Goal: Task Accomplishment & Management: Manage account settings

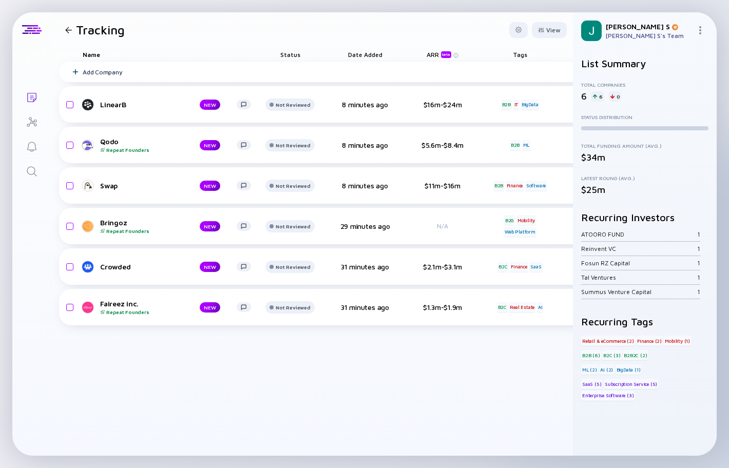
click at [65, 27] on div at bounding box center [68, 30] width 7 height 7
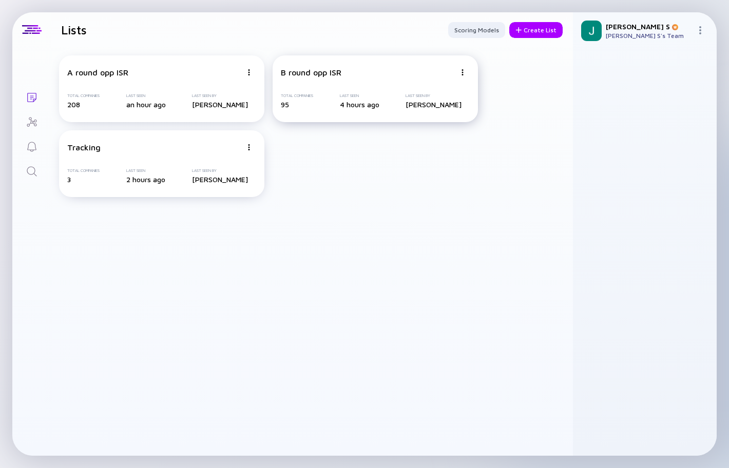
click at [407, 80] on div "B round opp ISR Total Companies 95 Last Seen 4 hours ago Last Seen By [PERSON_N…" at bounding box center [375, 88] width 205 height 67
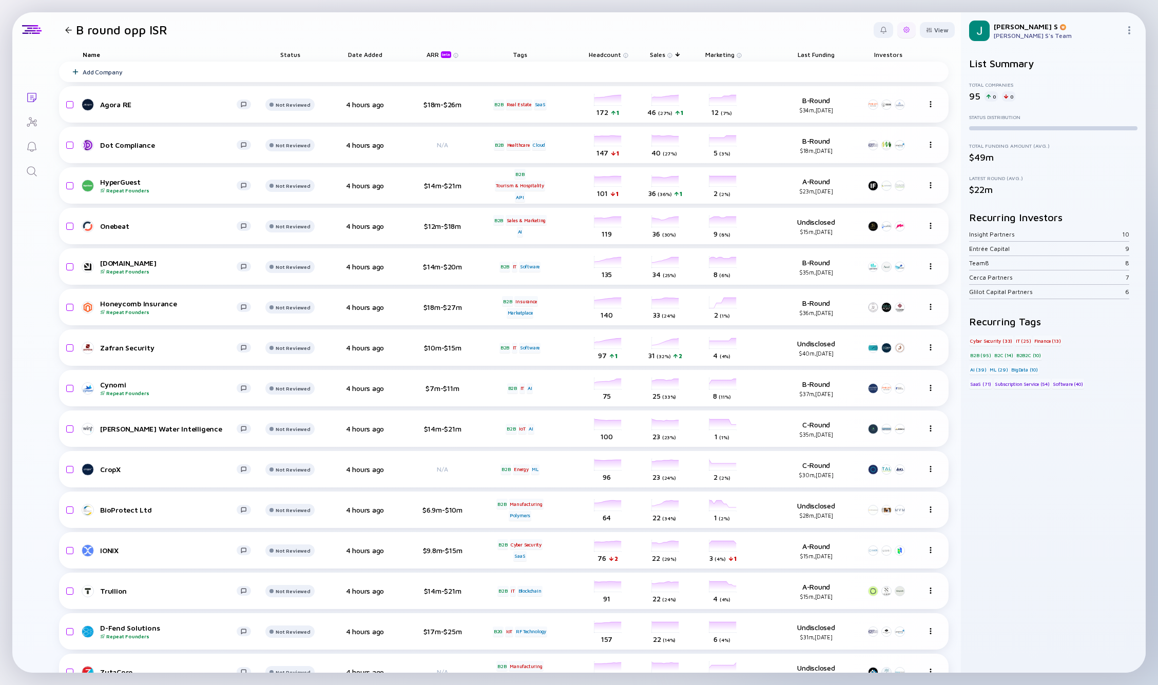
click at [728, 36] on div at bounding box center [906, 30] width 18 height 16
click at [728, 110] on div "Edit Filter" at bounding box center [875, 112] width 64 height 21
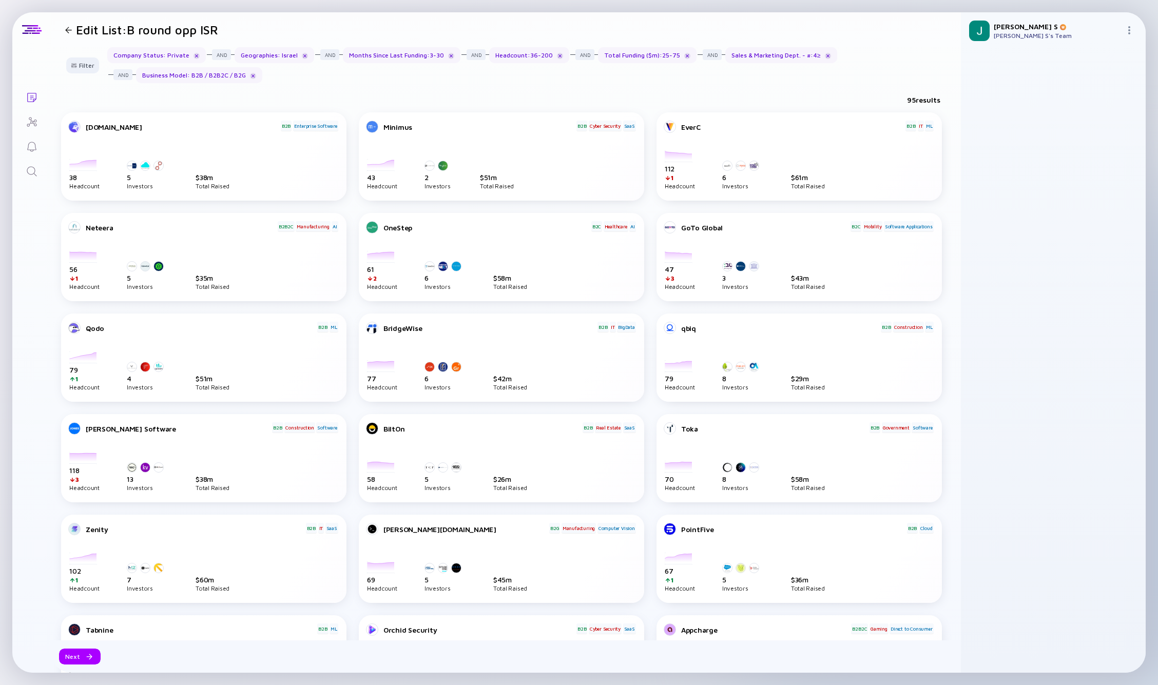
click at [68, 31] on div at bounding box center [68, 30] width 7 height 7
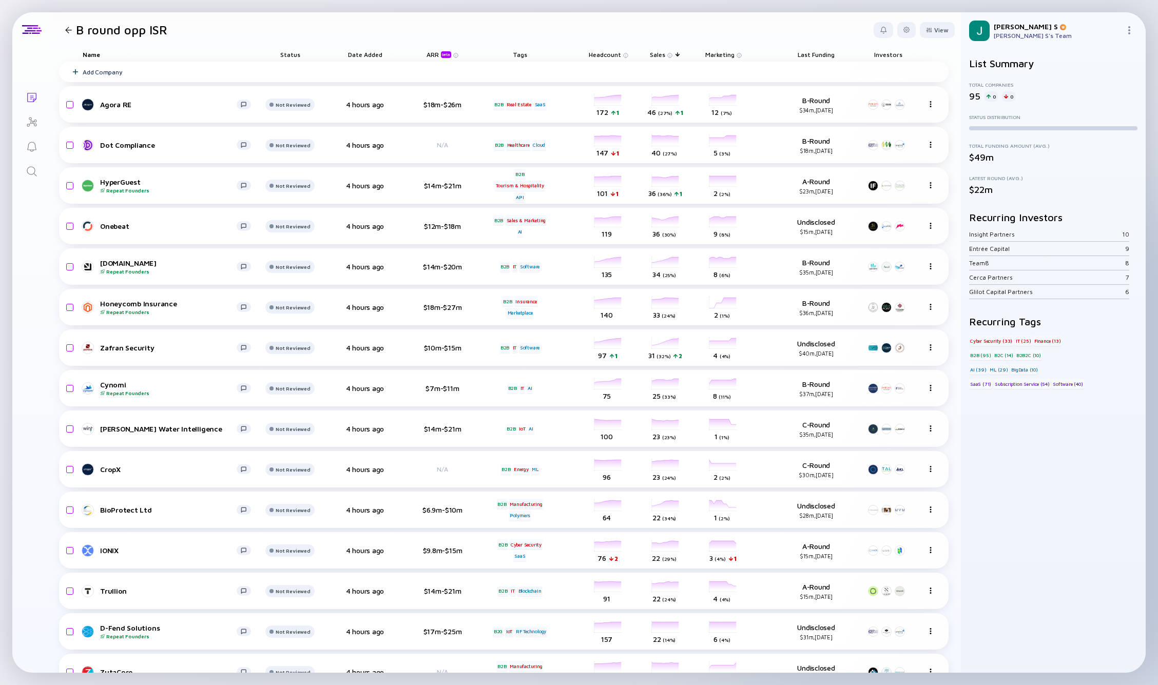
click at [621, 54] on span "Sales" at bounding box center [605, 55] width 32 height 8
click at [717, 70] on div "( Ascending )" at bounding box center [715, 70] width 29 height 6
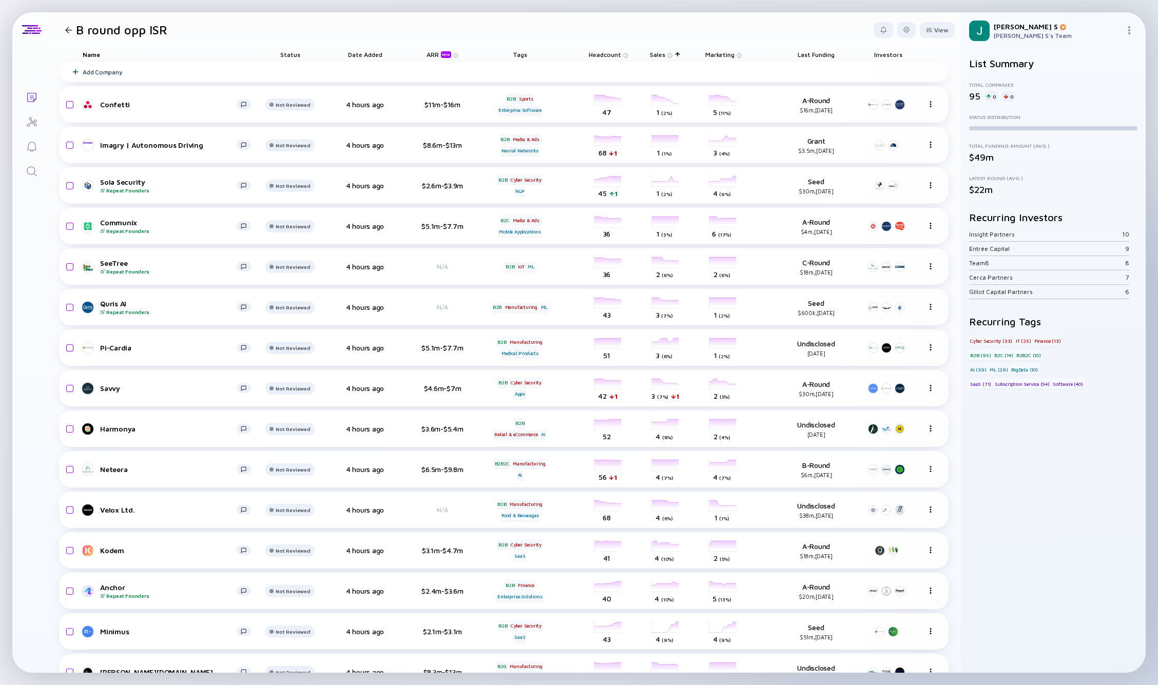
click at [621, 56] on span "Sales" at bounding box center [605, 55] width 32 height 8
click at [696, 71] on div "Sort by Sales" at bounding box center [676, 69] width 44 height 9
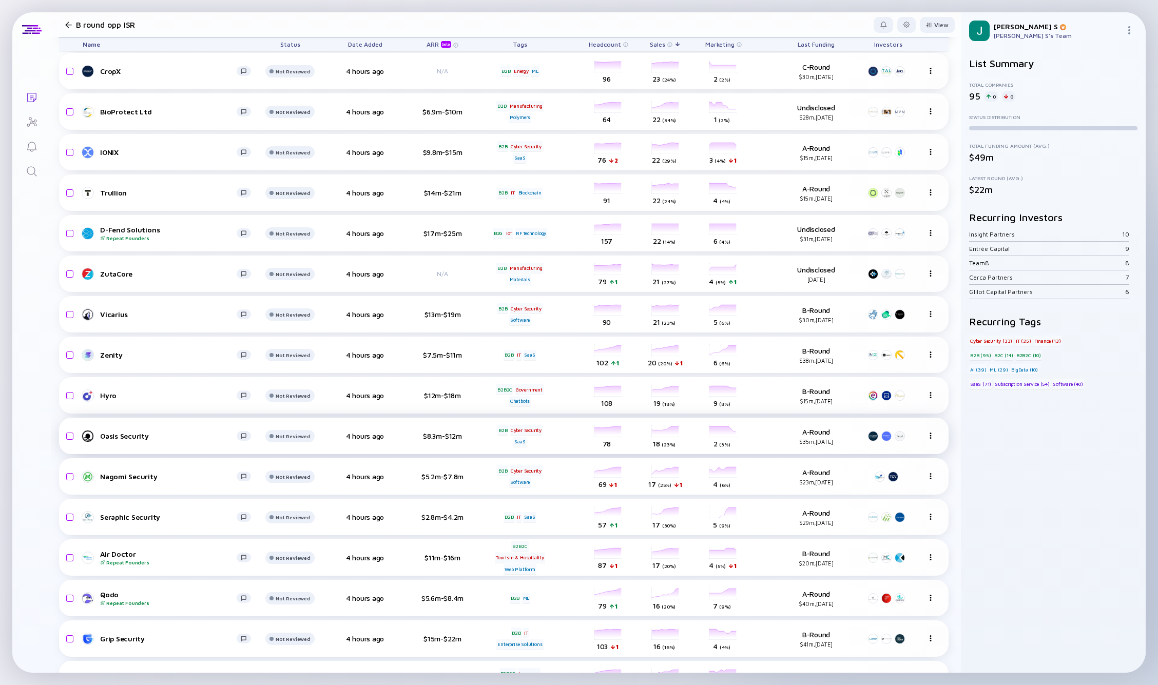
scroll to position [399, 3]
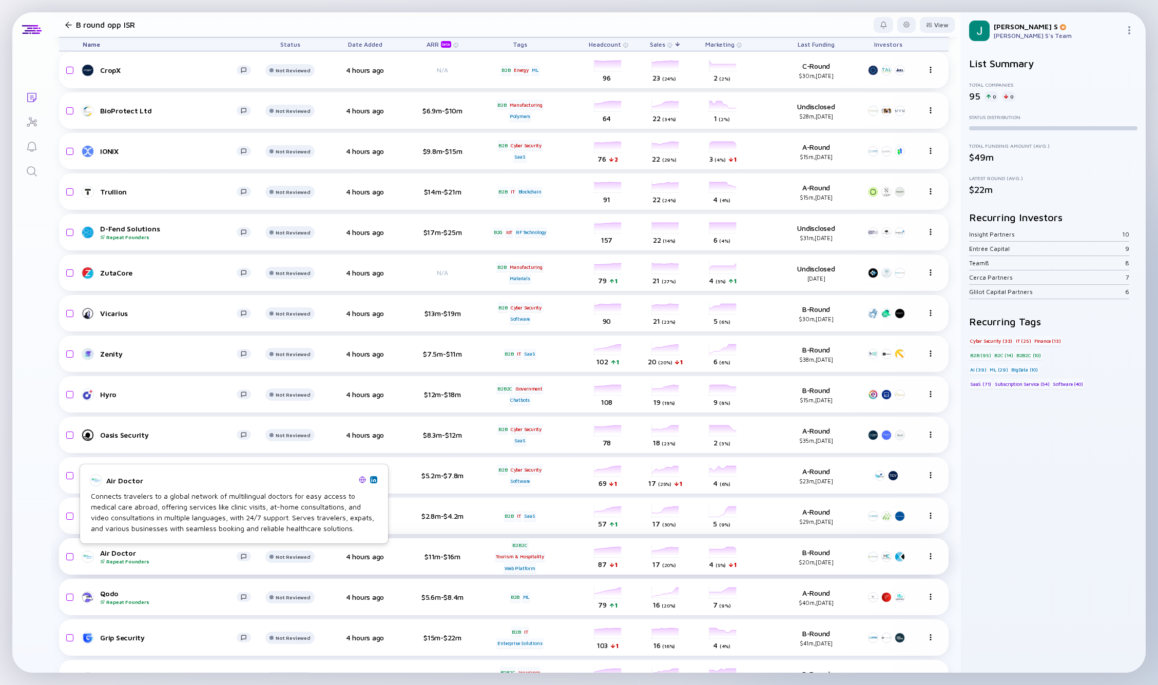
click at [114, 468] on div "Air Doctor Repeat Founders" at bounding box center [168, 557] width 137 height 16
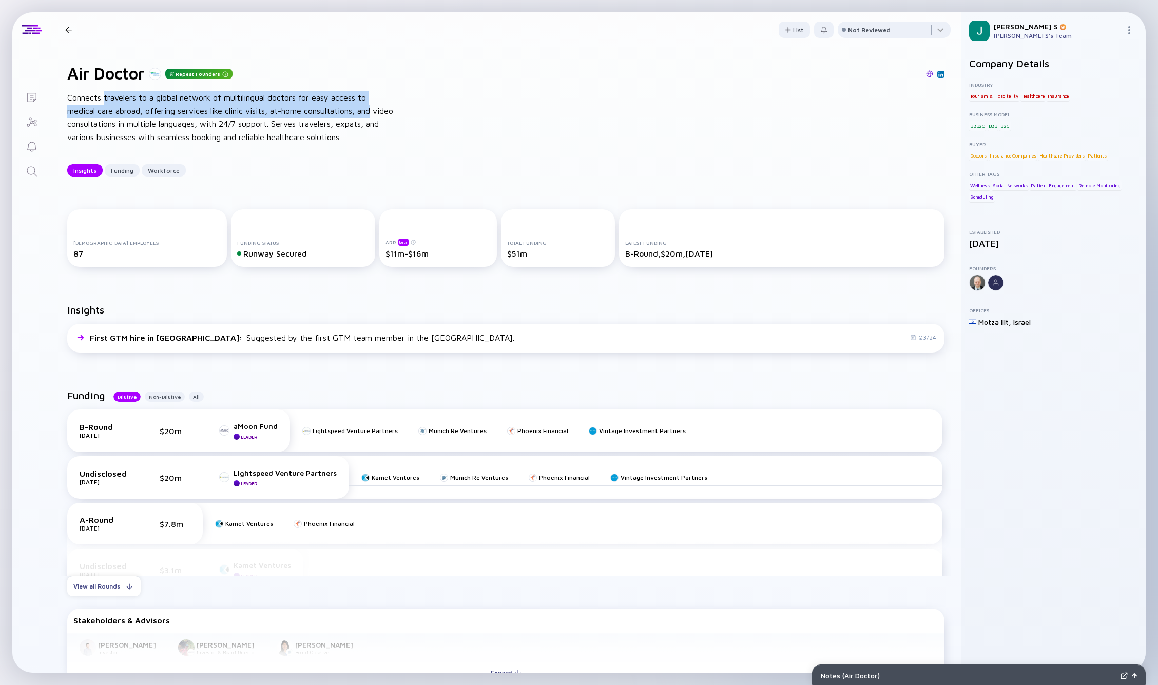
drag, startPoint x: 105, startPoint y: 101, endPoint x: 386, endPoint y: 109, distance: 281.4
click at [386, 109] on div "Connects travelers to a global network of multilingual doctors for easy access …" at bounding box center [231, 117] width 328 height 52
click at [64, 33] on div "Air Doctor Insights Funding Workforce" at bounding box center [148, 29] width 175 height 13
click at [69, 30] on div at bounding box center [68, 30] width 7 height 7
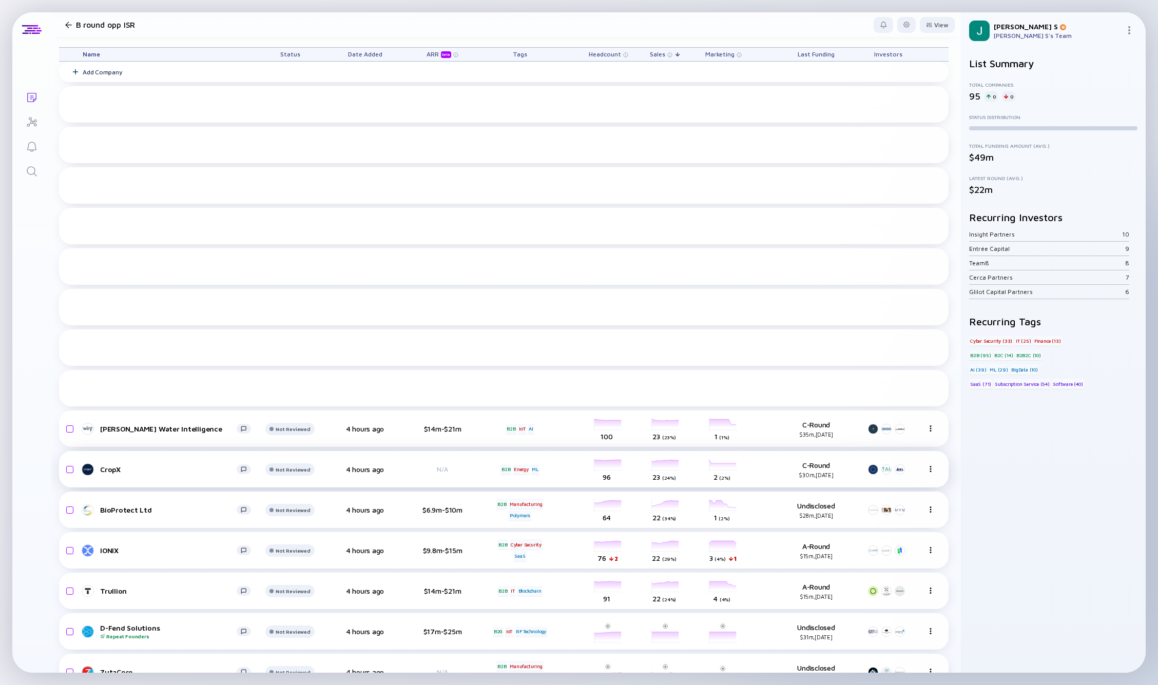
scroll to position [399, 0]
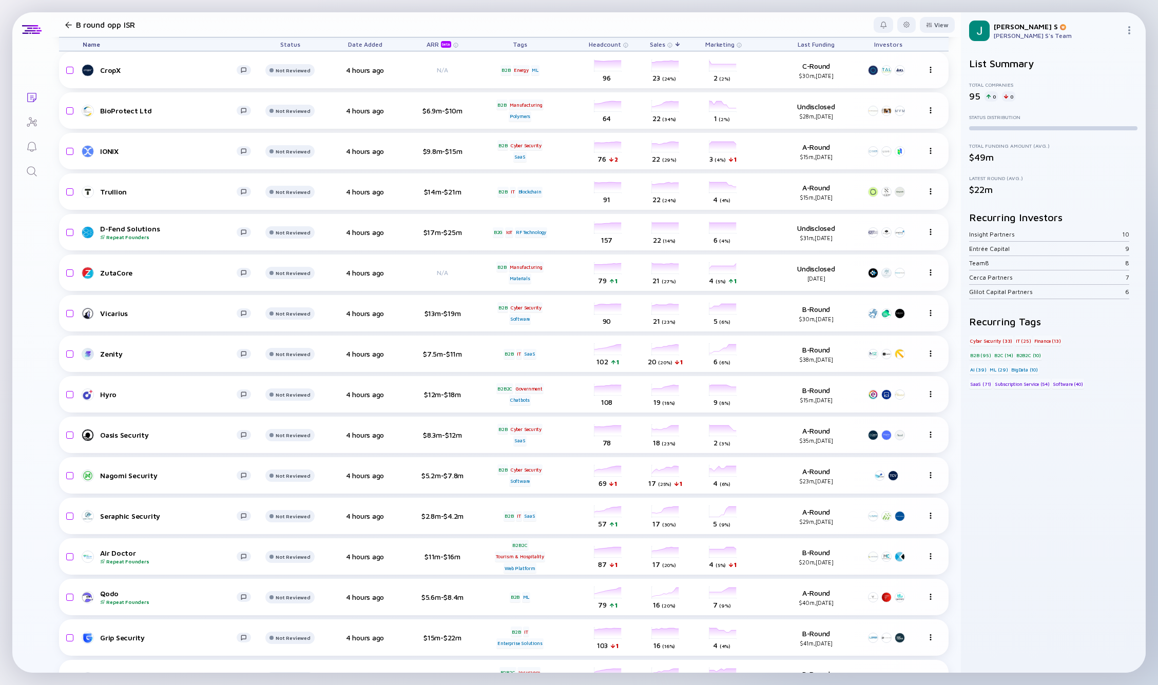
click at [26, 171] on icon "Search" at bounding box center [32, 171] width 12 height 12
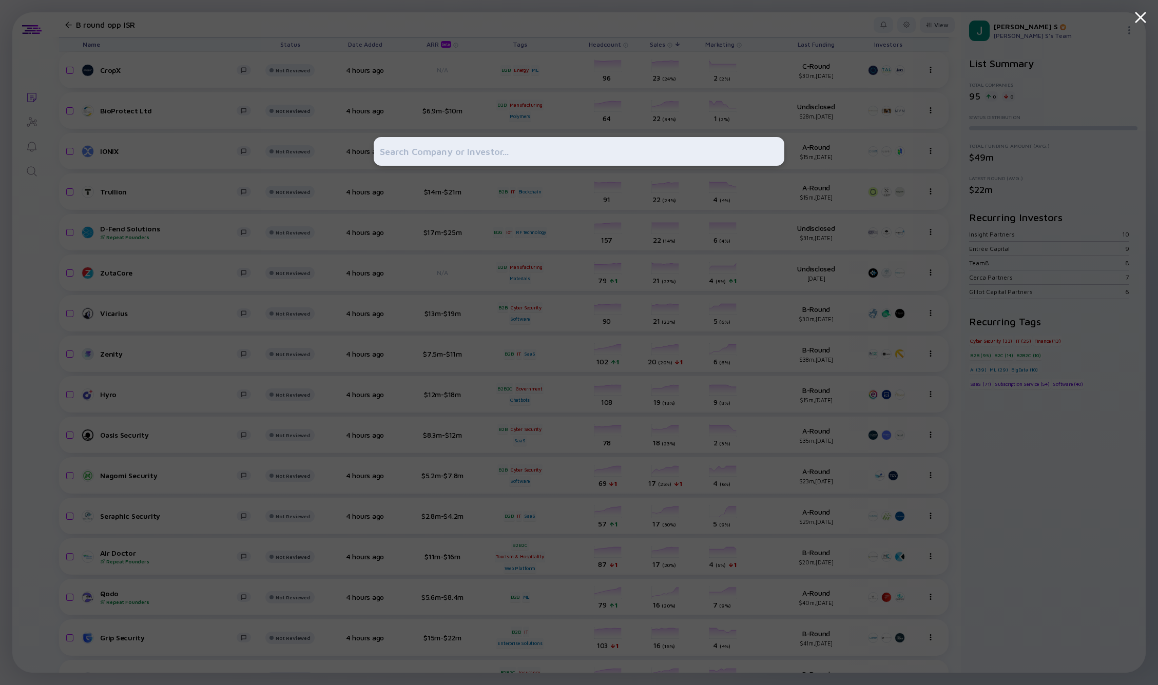
click at [409, 156] on input "text" at bounding box center [579, 151] width 398 height 18
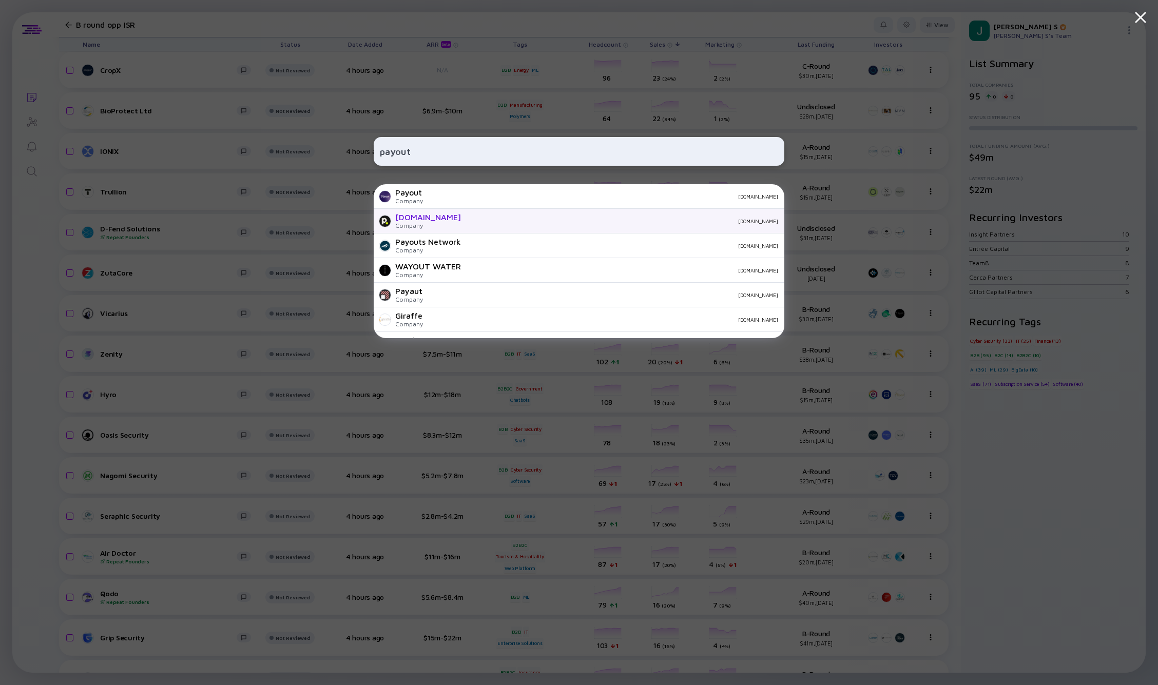
type input "payout"
click at [416, 218] on div "[DOMAIN_NAME]" at bounding box center [428, 216] width 66 height 9
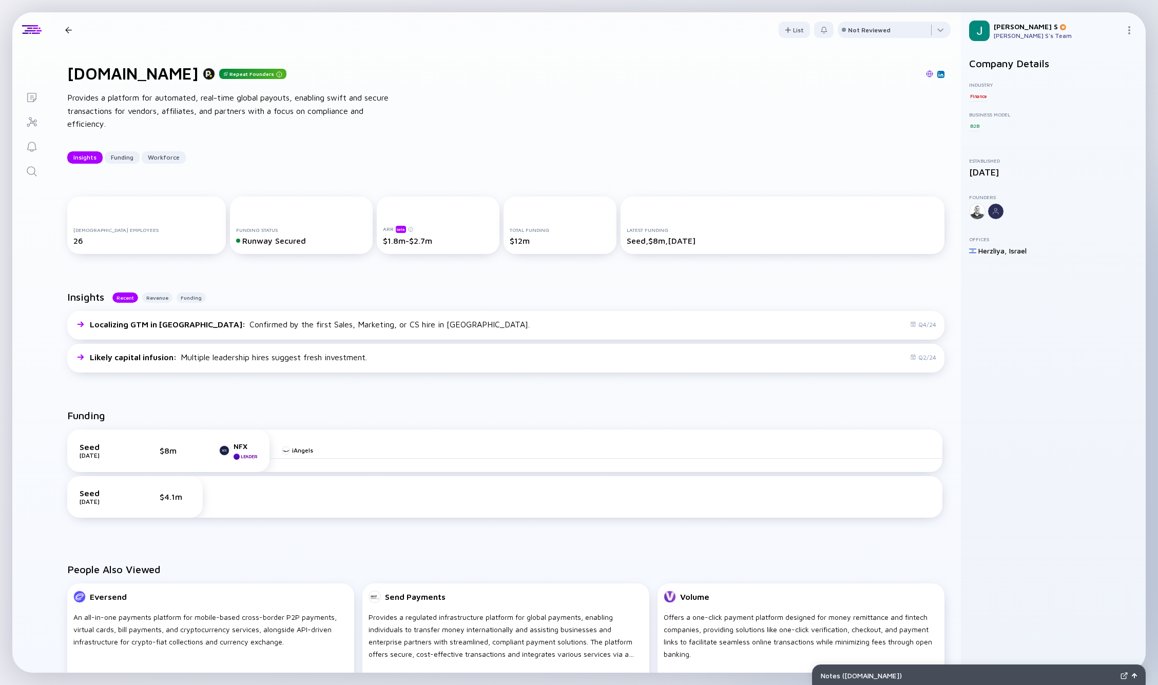
click at [396, 277] on div "Insights Recent Revenue Funding Localizing GTM in [GEOGRAPHIC_DATA] : Confirmed…" at bounding box center [506, 334] width 910 height 119
drag, startPoint x: 373, startPoint y: 239, endPoint x: 416, endPoint y: 247, distance: 43.9
click at [416, 247] on div "ARR beta $1.8m-$2.7m" at bounding box center [438, 225] width 123 height 57
click at [557, 255] on div "[DEMOGRAPHIC_DATA] Employees 26 Funding Status Runway Secured ARR beta $1.8m-$2…" at bounding box center [505, 228] width 877 height 62
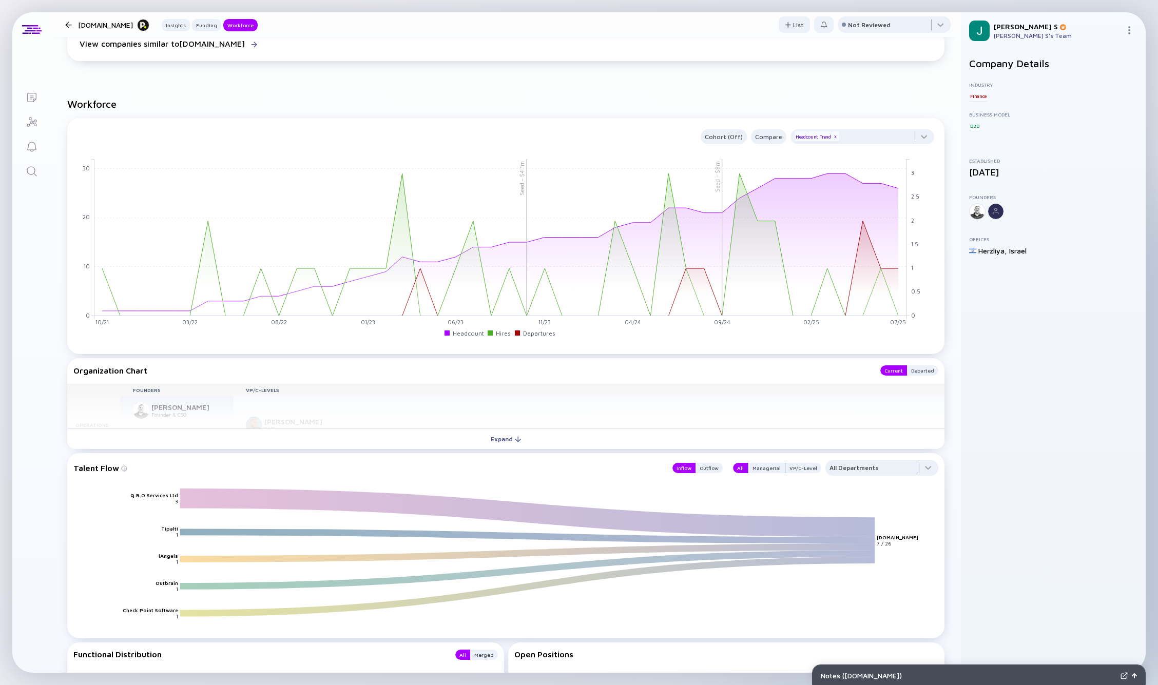
scroll to position [693, 0]
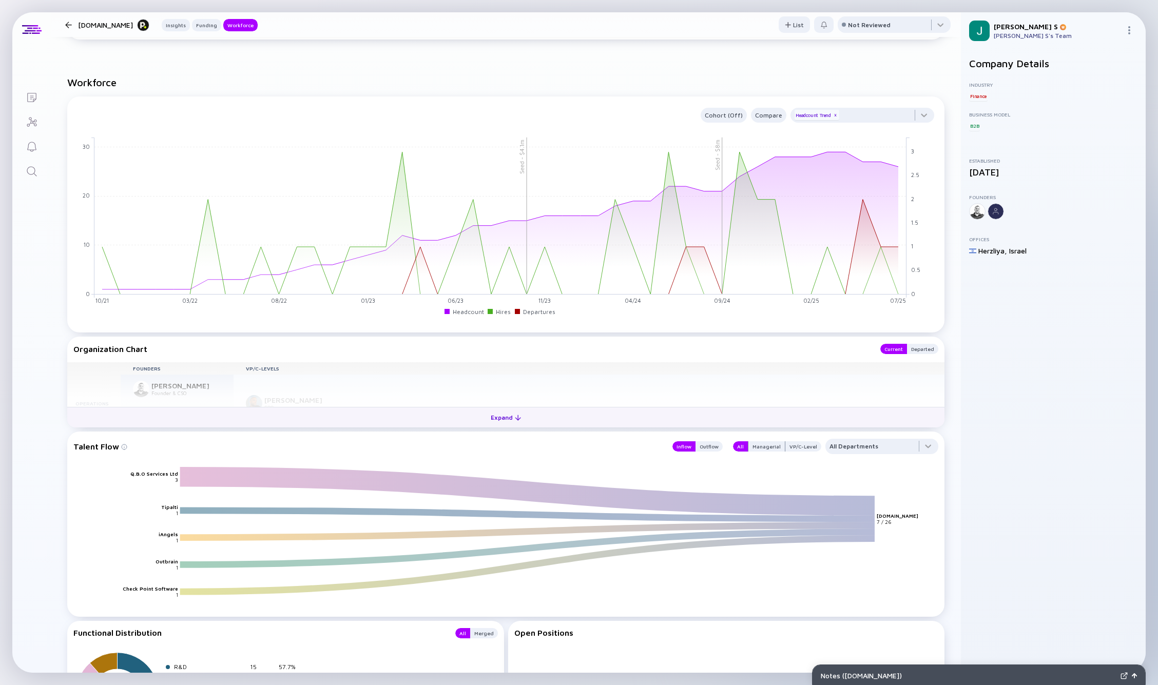
click at [494, 425] on div "Expand" at bounding box center [506, 418] width 43 height 16
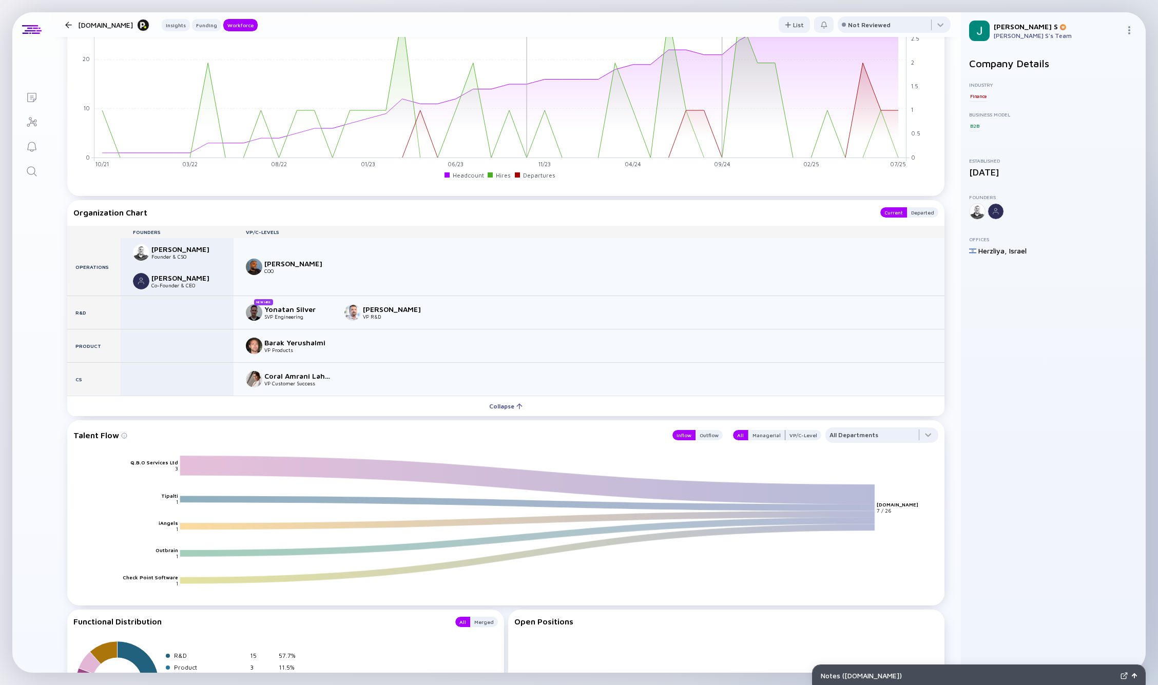
scroll to position [830, 0]
drag, startPoint x: 144, startPoint y: 461, endPoint x: 177, endPoint y: 461, distance: 32.3
click at [177, 461] on text "Q.B.O Services Ltd" at bounding box center [154, 462] width 48 height 6
click at [128, 457] on icon "Q.B.O Services Ltd Tipalti iAngels Outbrain Check Point Software [DOMAIN_NAME] …" at bounding box center [510, 529] width 865 height 149
click at [388, 399] on button "Collapse" at bounding box center [505, 405] width 877 height 21
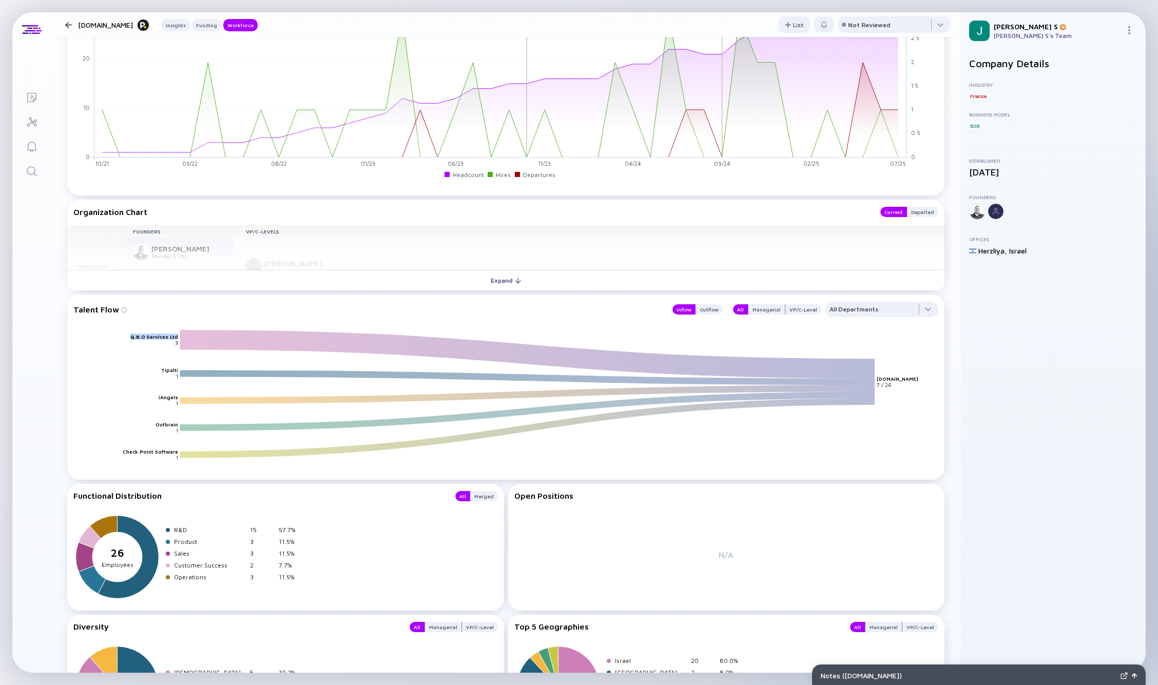
drag, startPoint x: 133, startPoint y: 338, endPoint x: 177, endPoint y: 337, distance: 43.6
click at [177, 337] on text "Q.B.O Services Ltd" at bounding box center [154, 337] width 48 height 6
copy text "Q.B.O Services Ltd"
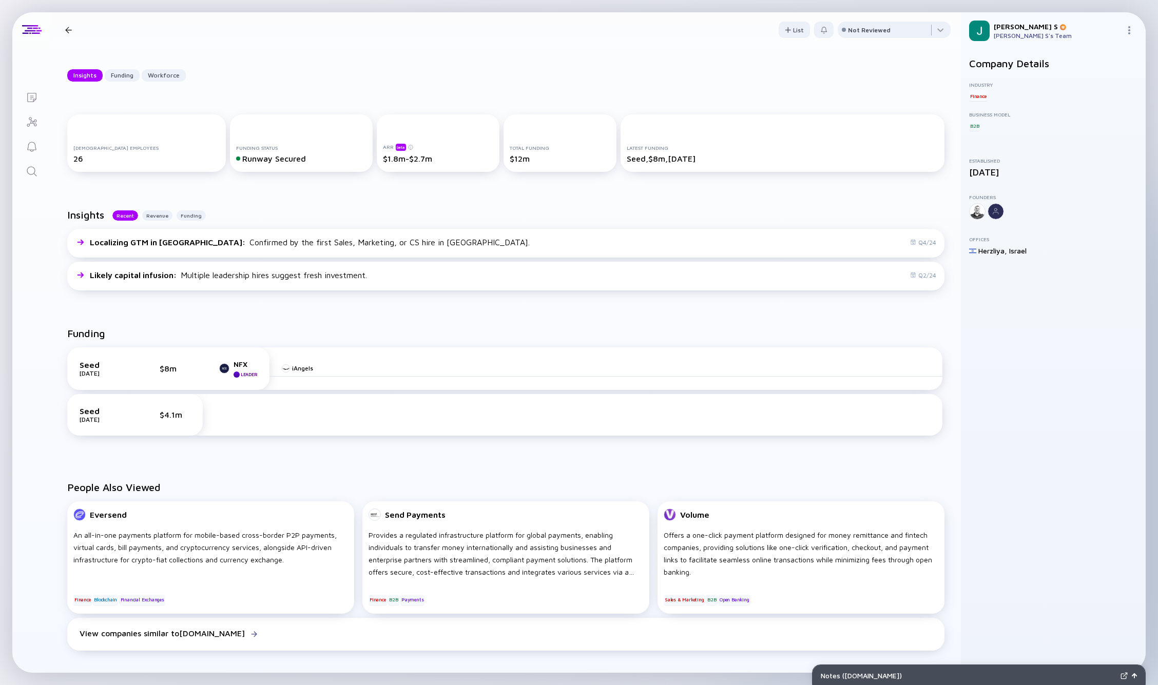
scroll to position [0, 0]
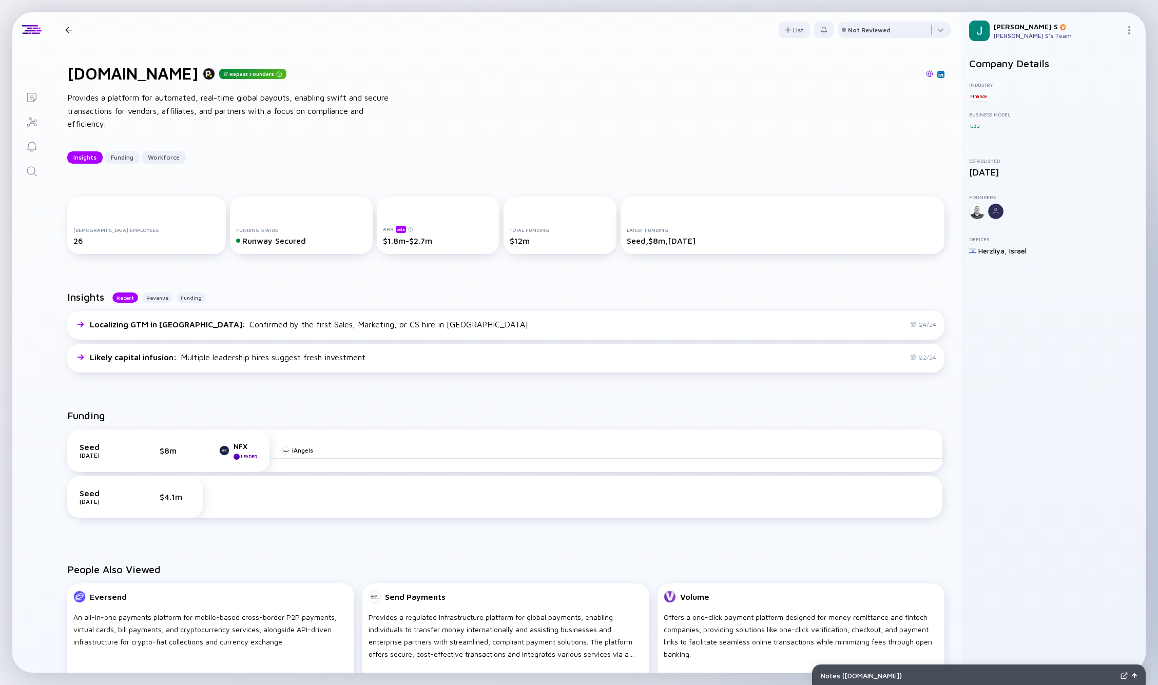
click at [32, 166] on icon "Search" at bounding box center [32, 171] width 12 height 12
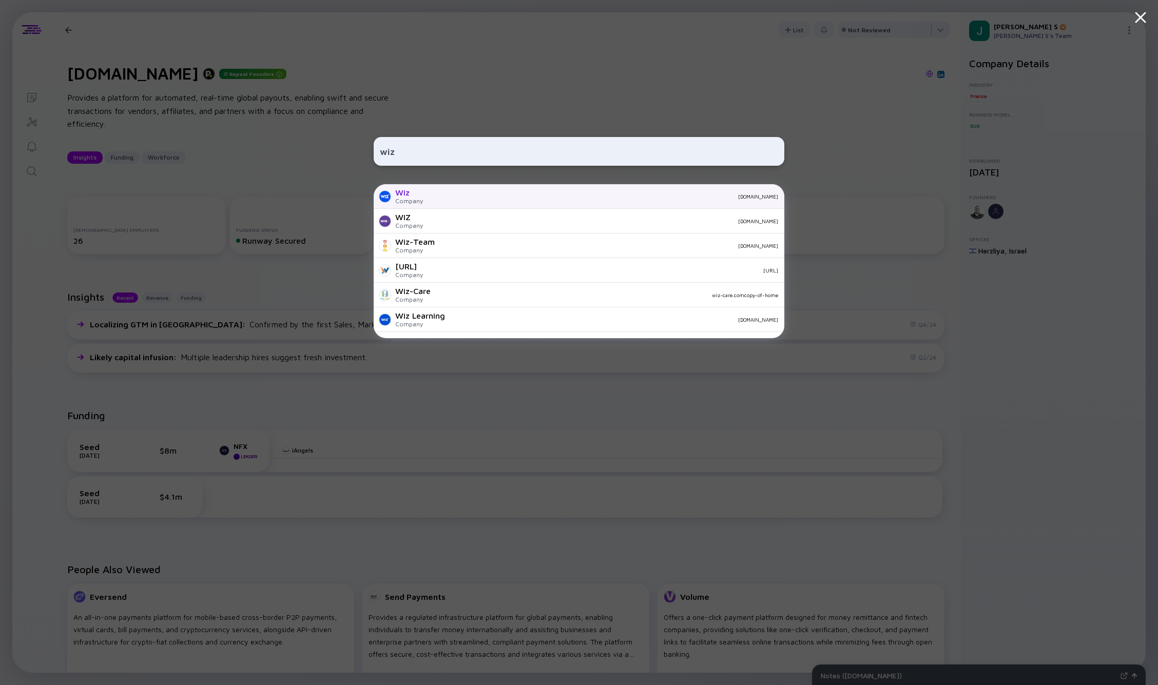
type input "wiz"
click at [409, 200] on div "Company" at bounding box center [409, 201] width 28 height 8
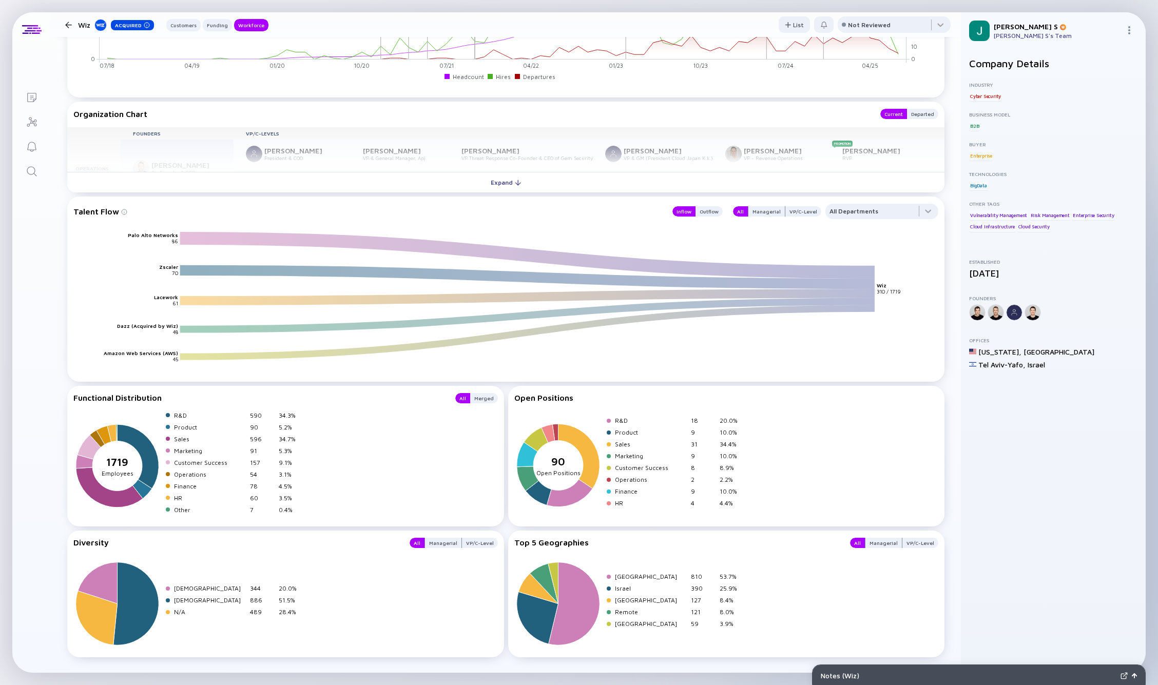
scroll to position [1238, 0]
drag, startPoint x: 134, startPoint y: 231, endPoint x: 182, endPoint y: 233, distance: 48.3
click at [182, 233] on icon "Palo Alto Networks Zscaler Lacework Dazz (Acquired by Wiz) Amazon Web Services …" at bounding box center [510, 305] width 865 height 149
drag, startPoint x: 163, startPoint y: 268, endPoint x: 182, endPoint y: 269, distance: 18.5
click at [182, 269] on icon "Palo Alto Networks Zscaler Lacework Dazz (Acquired by Wiz) Amazon Web Services …" at bounding box center [510, 305] width 865 height 149
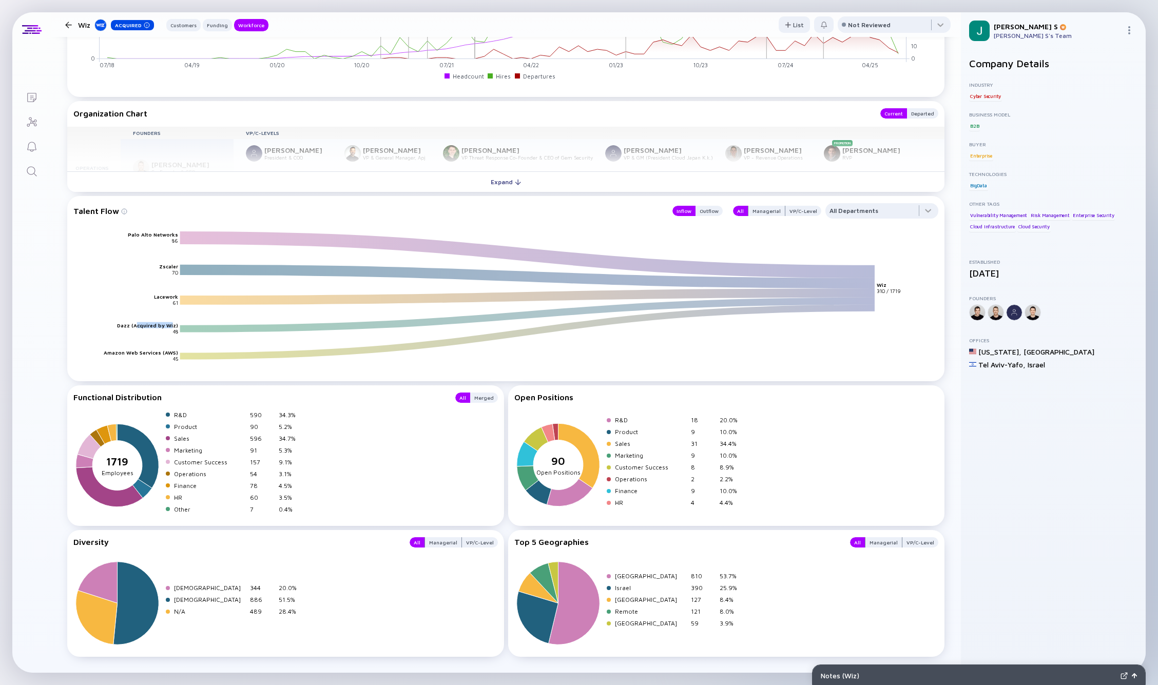
drag, startPoint x: 141, startPoint y: 326, endPoint x: 175, endPoint y: 324, distance: 33.4
click at [175, 324] on text "Dazz (Acquired by Wiz)" at bounding box center [147, 325] width 61 height 6
click at [728, 212] on div "Managerial" at bounding box center [766, 211] width 36 height 10
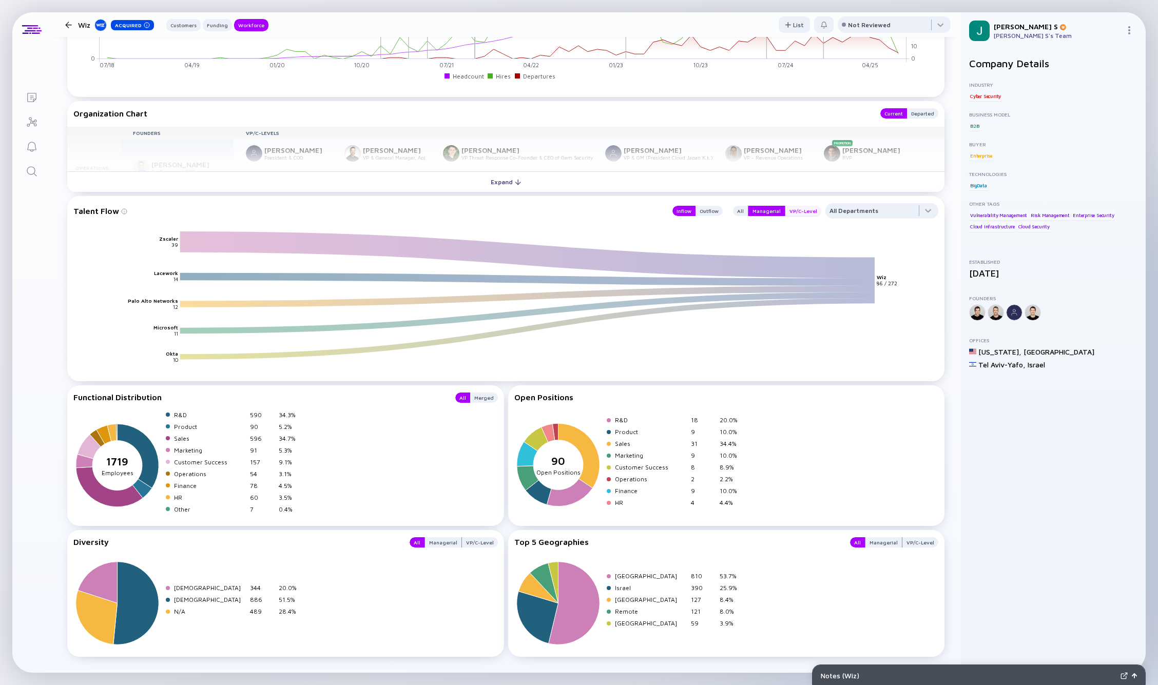
click at [728, 210] on div "VP/C-Level" at bounding box center [803, 211] width 36 height 10
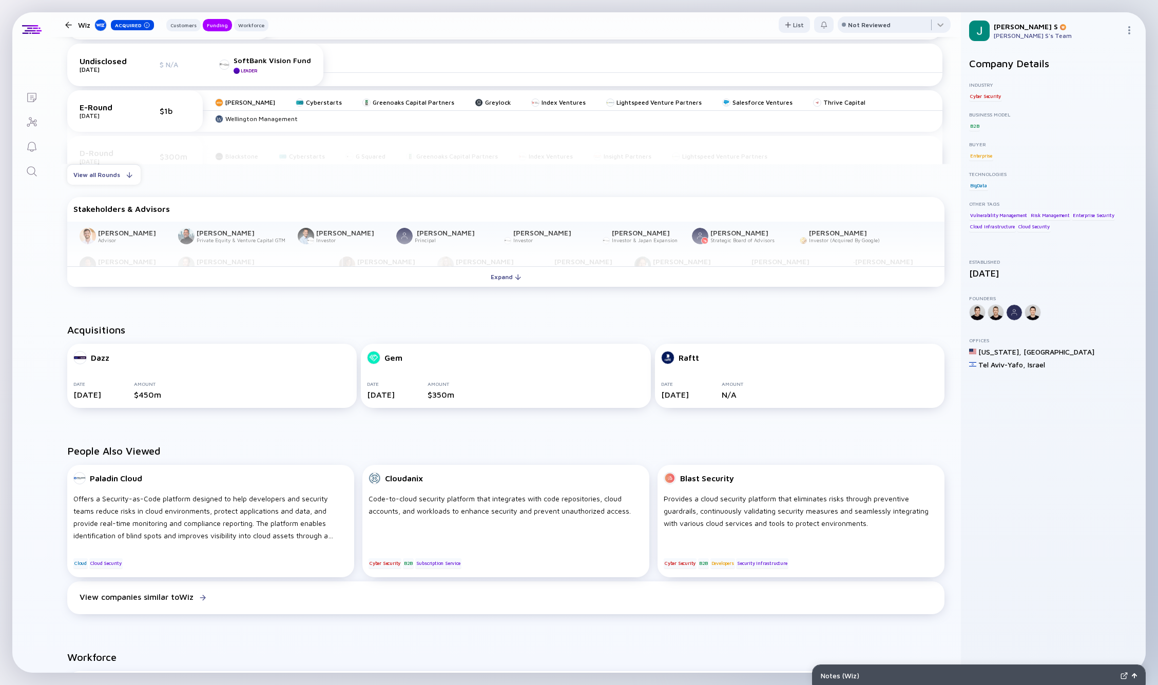
scroll to position [0, 0]
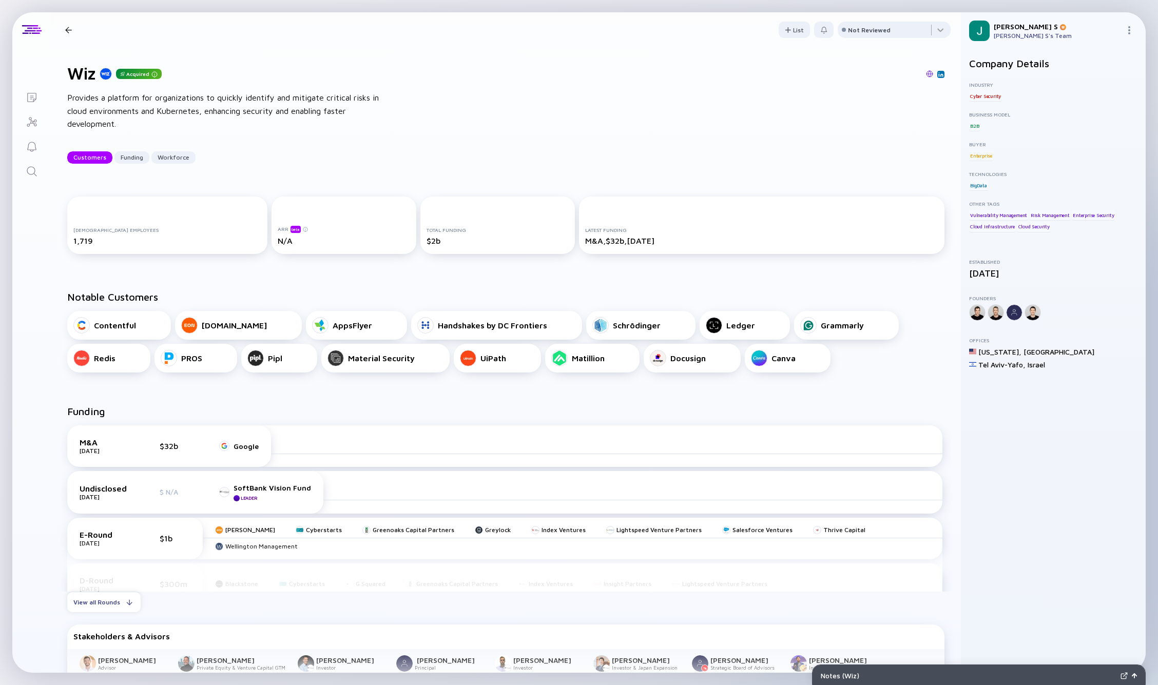
click at [70, 29] on div at bounding box center [68, 30] width 7 height 7
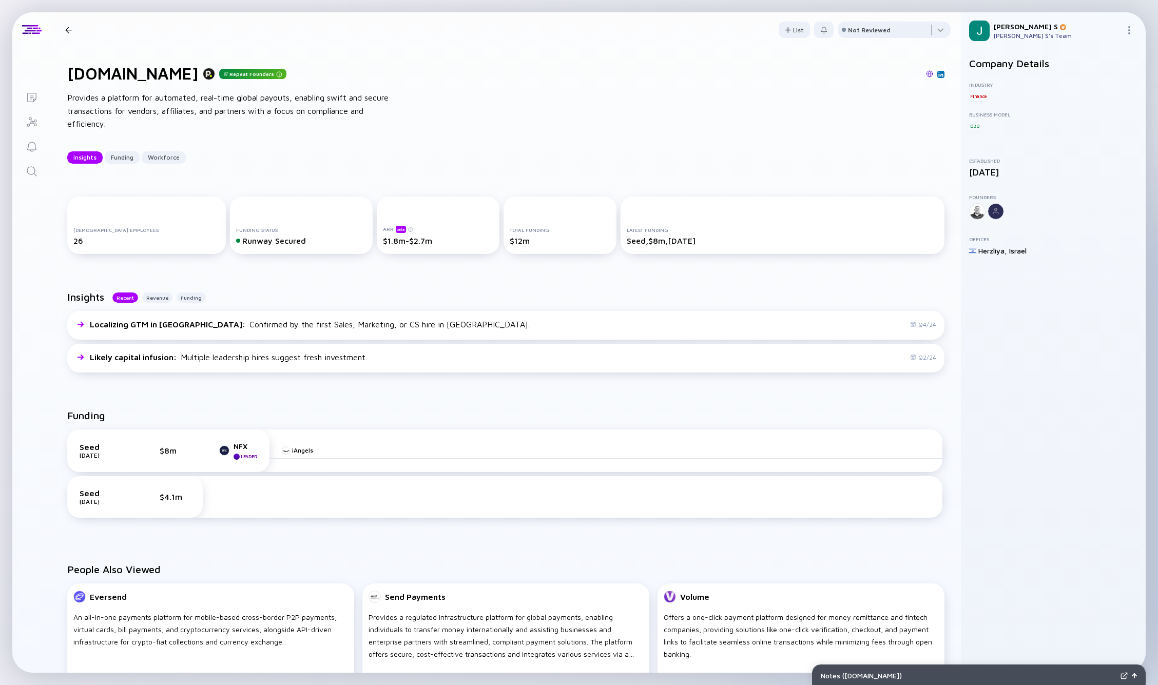
click at [35, 100] on icon "Lists" at bounding box center [31, 97] width 9 height 9
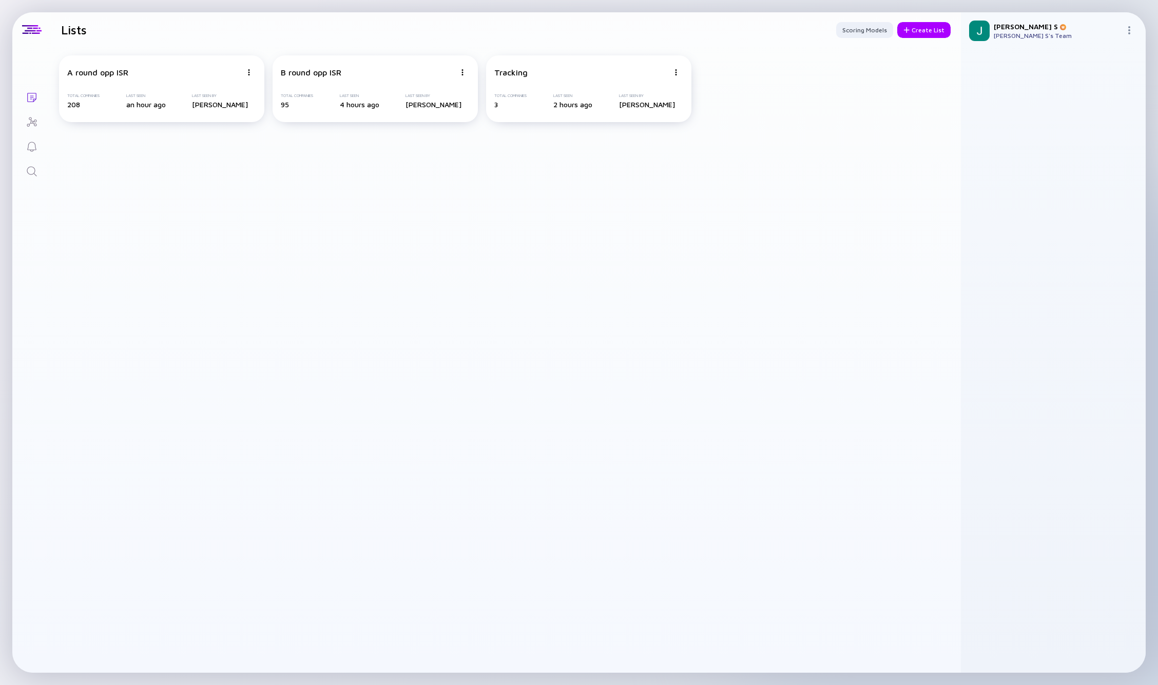
drag, startPoint x: 916, startPoint y: 35, endPoint x: 855, endPoint y: 196, distance: 171.2
click at [728, 196] on div "Lists Scoring Models Create List A round opp ISR Total Companies 208 Last Seen …" at bounding box center [506, 342] width 910 height 661
click at [252, 74] on img at bounding box center [249, 72] width 6 height 6
click at [432, 109] on div "Duplicate List" at bounding box center [426, 110] width 61 height 21
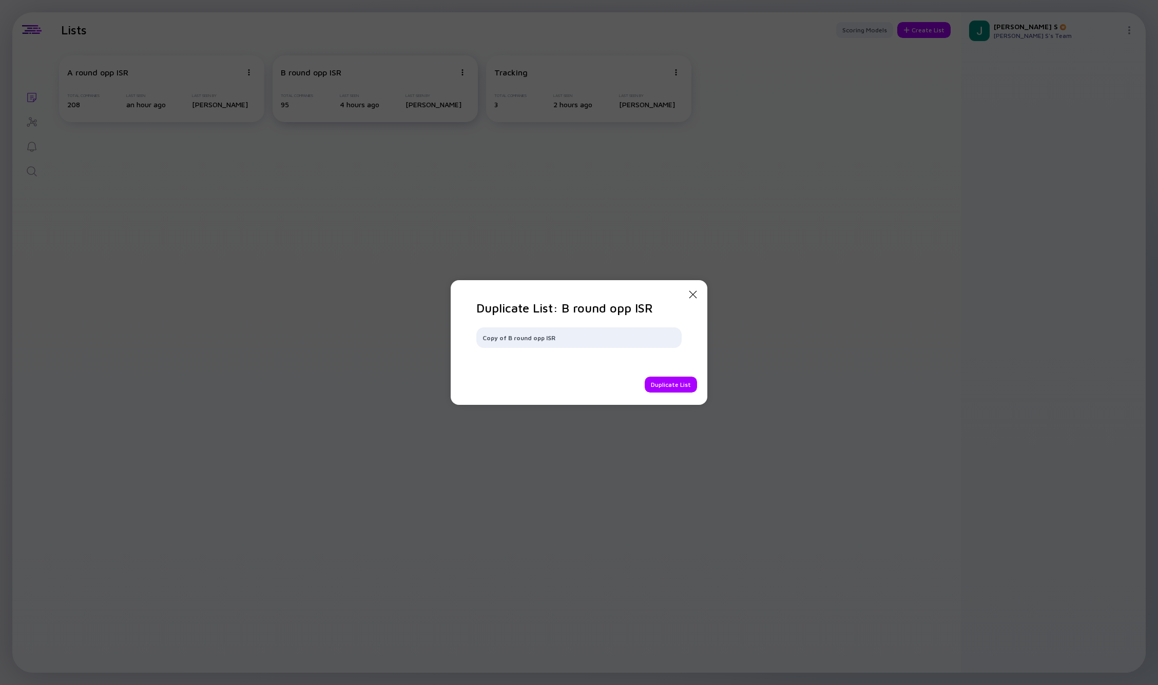
drag, startPoint x: 562, startPoint y: 340, endPoint x: 376, endPoint y: 319, distance: 186.5
click at [376, 319] on div "Close Modal Duplicate List: B round opp ISR Copy of B round opp ISR Duplicate L…" at bounding box center [579, 342] width 1158 height 685
type input "LS list"
click at [662, 381] on div "Duplicate List" at bounding box center [671, 385] width 52 height 16
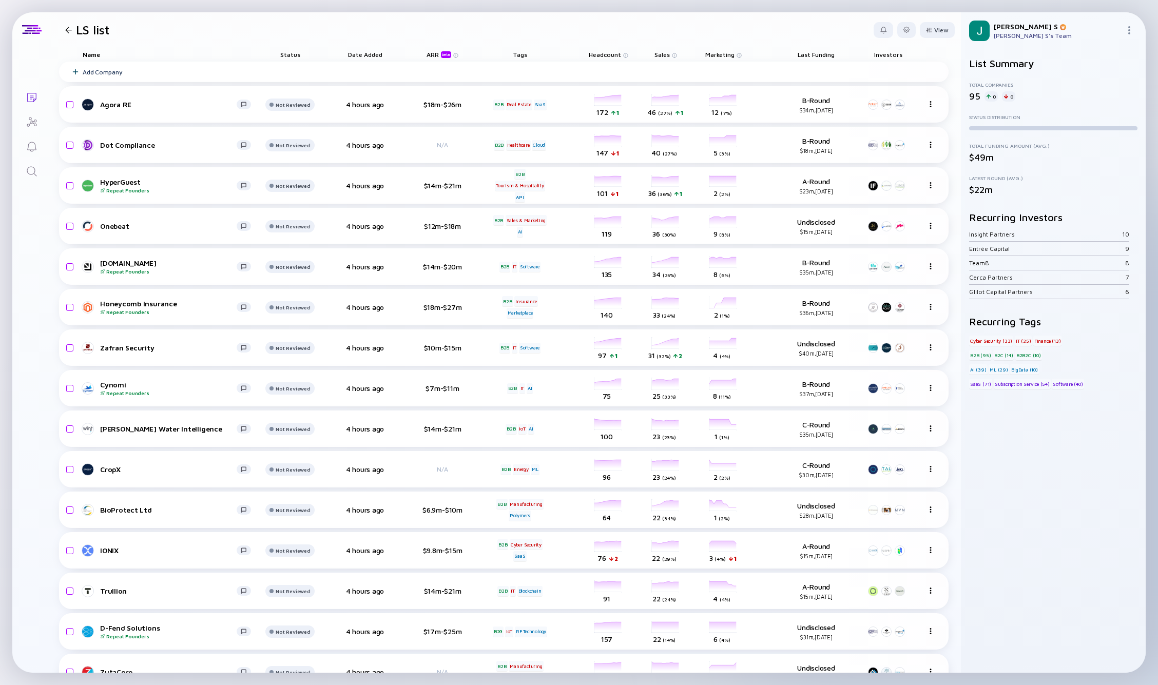
click at [662, 381] on div "salesColumn-cynomi 25 ( 33% ) Sales" at bounding box center [665, 388] width 57 height 29
click at [64, 30] on div at bounding box center [68, 30] width 15 height 7
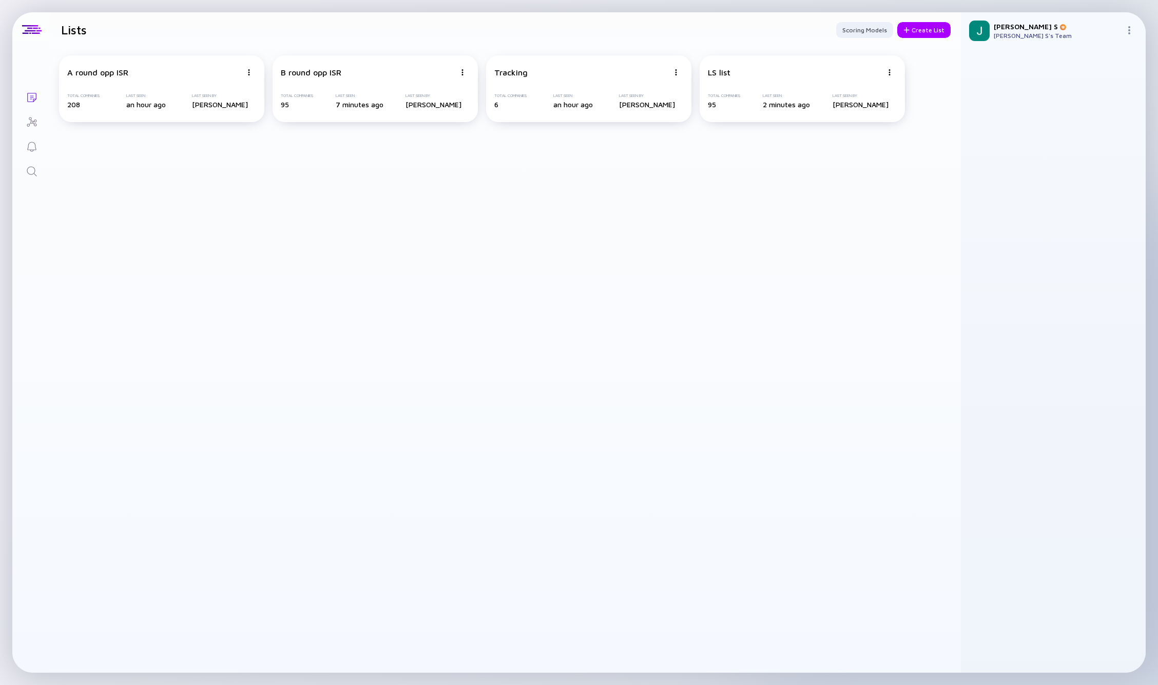
click at [33, 171] on icon "Search" at bounding box center [32, 171] width 12 height 12
